Goal: Transaction & Acquisition: Purchase product/service

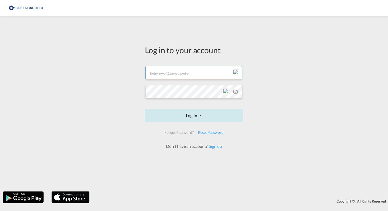
type input "[EMAIL_ADDRESS][DOMAIN_NAME]"
click at [194, 121] on button "Log In" at bounding box center [194, 115] width 98 height 13
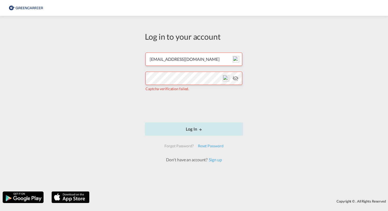
click at [199, 130] on md-icon "LOGIN" at bounding box center [201, 130] width 4 height 4
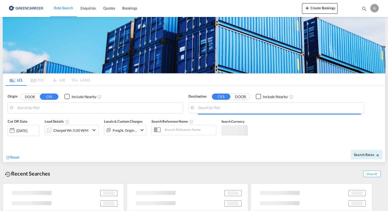
type input "DK-[STREET_ADDRESS] [GEOGRAPHIC_DATA], [GEOGRAPHIC_DATA], [GEOGRAPHIC_DATA], [G…"
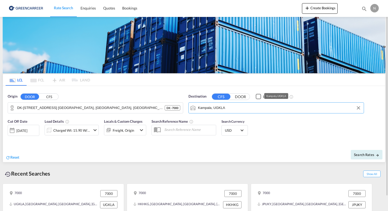
click at [224, 108] on input "Kampala, UGKLA" at bounding box center [279, 108] width 163 height 8
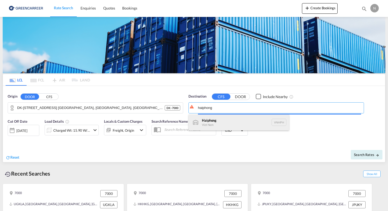
click at [223, 119] on div "Haiphong Viet Nam VNHPH" at bounding box center [239, 122] width 100 height 16
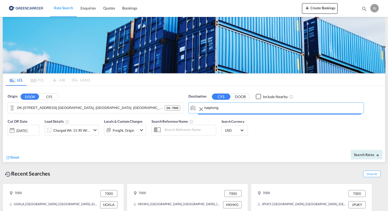
type input "Haiphong, VNHPH"
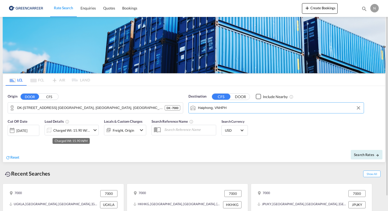
click at [86, 131] on div "Charged Wt: 15.90 W/M" at bounding box center [71, 130] width 37 height 7
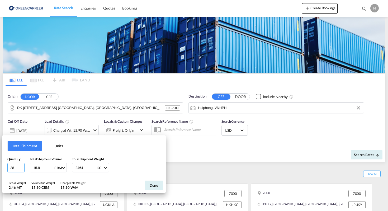
drag, startPoint x: 17, startPoint y: 166, endPoint x: 3, endPoint y: 166, distance: 13.2
click at [3, 166] on div "Total Shipment Units Quantity 28 Total Shipment Volume 15.9 CBM CBM CFT Total S…" at bounding box center [84, 156] width 164 height 42
type input "2"
type input "1"
type input "500"
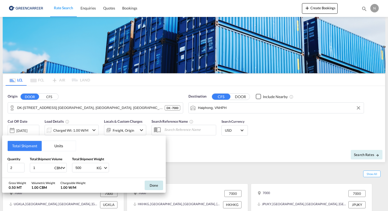
click at [152, 187] on button "Done" at bounding box center [154, 185] width 18 height 10
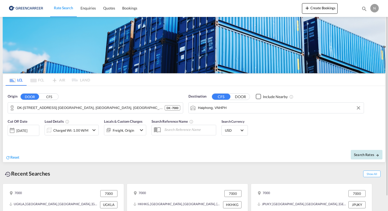
click at [374, 153] on span "Search Rates" at bounding box center [366, 154] width 25 height 4
type input "7000 to VNHPH / [DATE]"
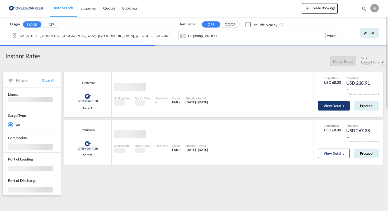
click at [340, 106] on button "View Details" at bounding box center [334, 106] width 32 height 10
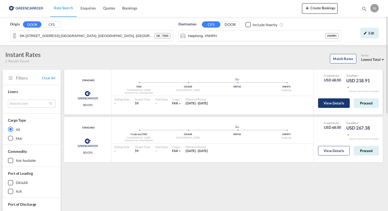
click at [334, 104] on button "View Details" at bounding box center [334, 103] width 32 height 10
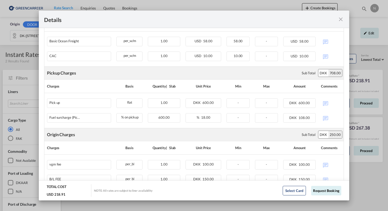
scroll to position [168, 0]
